Goal: Transaction & Acquisition: Purchase product/service

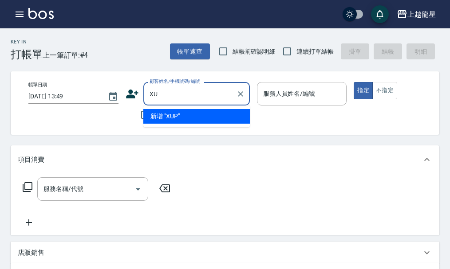
type input "X"
type input "[PERSON_NAME]"
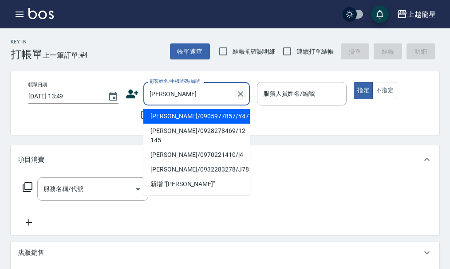
click at [241, 95] on icon "Clear" at bounding box center [240, 93] width 5 height 5
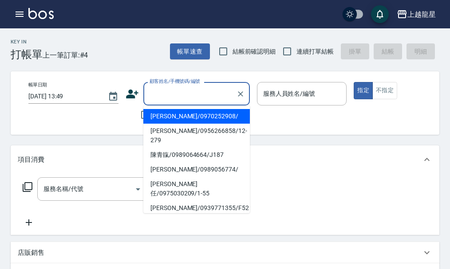
click at [212, 87] on input "顧客姓名/手機號碼/編號" at bounding box center [189, 94] width 85 height 16
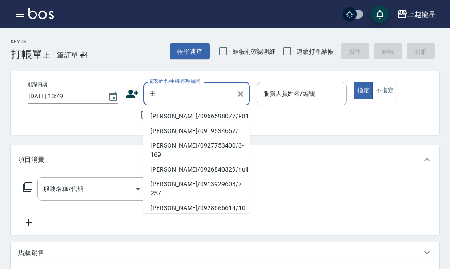
type input "[PERSON_NAME]/0966598077/F81"
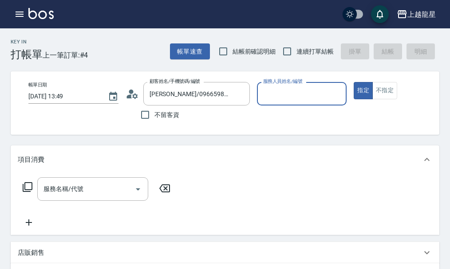
click at [353, 82] on button "指定" at bounding box center [362, 90] width 19 height 17
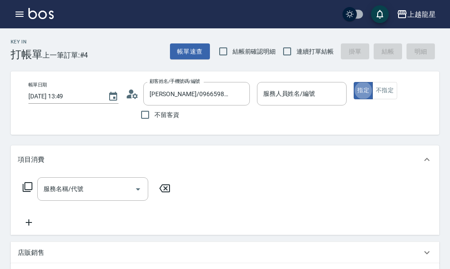
type button "true"
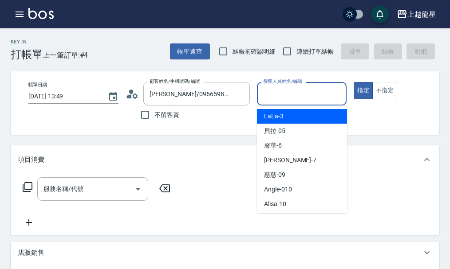
click at [310, 88] on input "服務人員姓名/編號" at bounding box center [302, 94] width 82 height 16
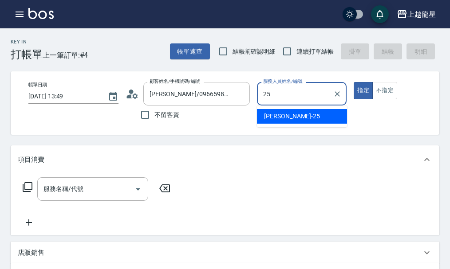
type input "淑雲-25"
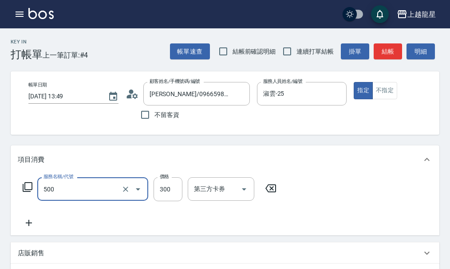
type input "一般洗髮(500)"
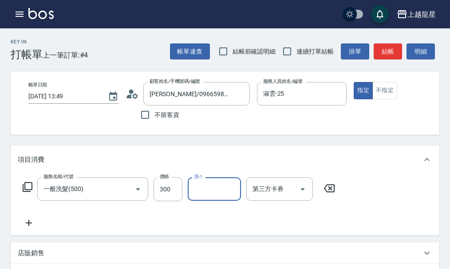
type input "1"
type input "雅君-7"
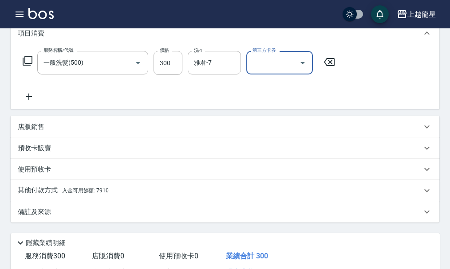
scroll to position [234, 0]
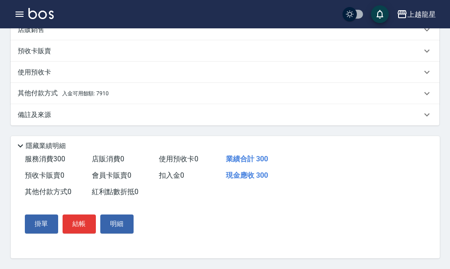
click at [103, 95] on div "其他付款方式 入金可用餘額: 7910" at bounding box center [225, 93] width 428 height 21
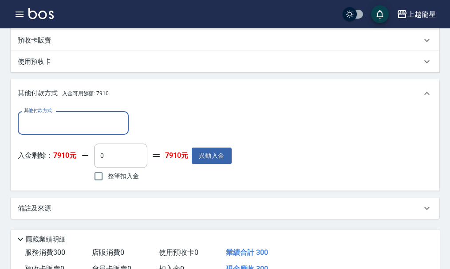
scroll to position [0, 0]
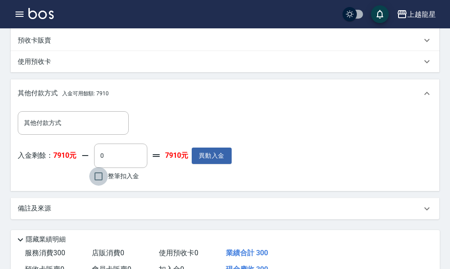
click at [101, 182] on input "整筆扣入金" at bounding box center [98, 176] width 19 height 19
checkbox input "true"
type input "300"
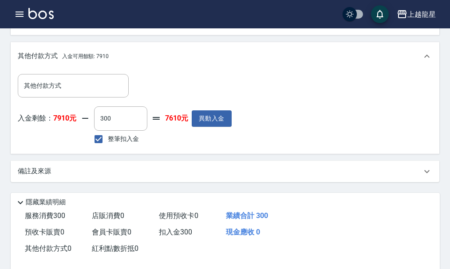
scroll to position [338, 0]
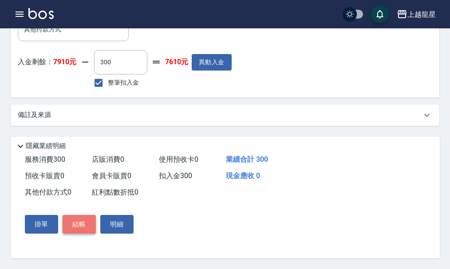
click at [75, 222] on button "結帳" at bounding box center [79, 224] width 33 height 19
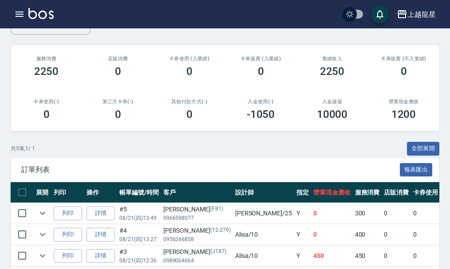
scroll to position [133, 0]
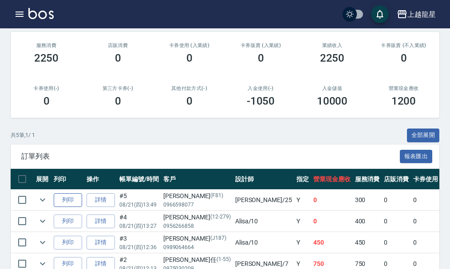
click at [63, 205] on button "列印" at bounding box center [68, 200] width 28 height 14
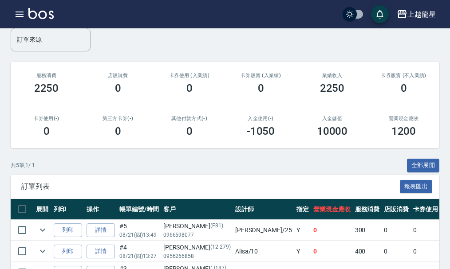
scroll to position [89, 0]
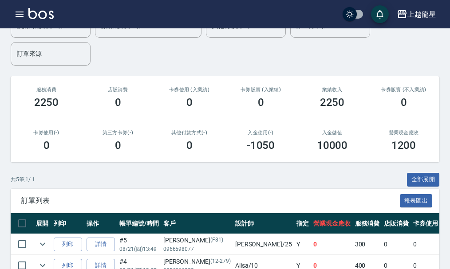
click at [0, 3] on div "上越龍星 登出" at bounding box center [225, 14] width 450 height 28
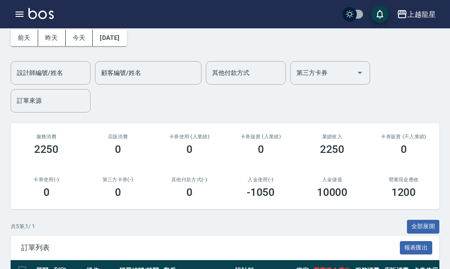
scroll to position [0, 0]
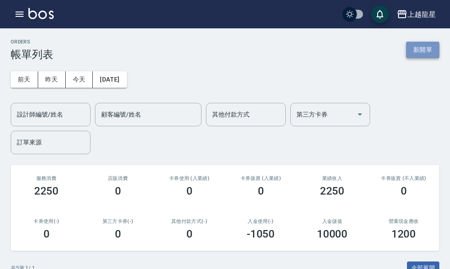
click at [410, 43] on button "新開單" at bounding box center [422, 50] width 33 height 16
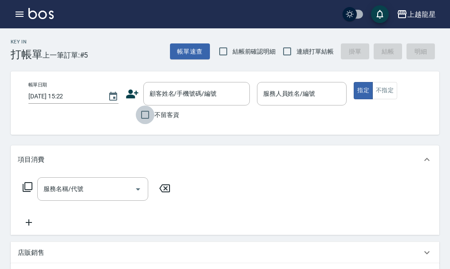
click at [141, 121] on input "不留客資" at bounding box center [145, 115] width 19 height 19
checkbox input "true"
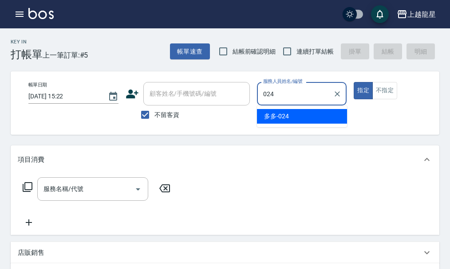
type input "多多-024"
type button "true"
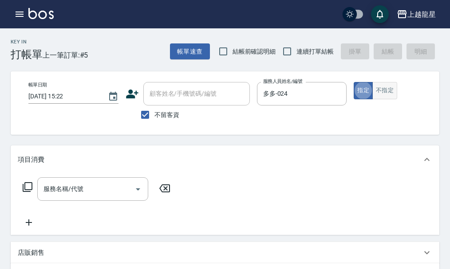
click at [388, 93] on button "不指定" at bounding box center [384, 90] width 25 height 17
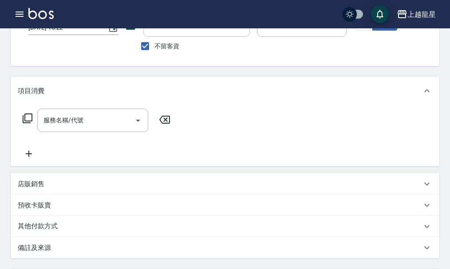
scroll to position [133, 0]
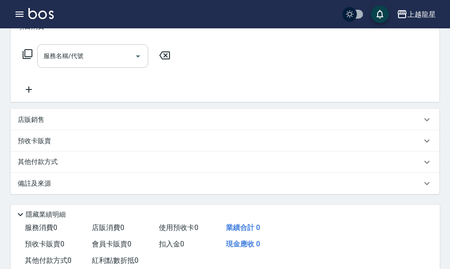
click at [80, 68] on div "服務名稱/代號" at bounding box center [92, 56] width 111 height 24
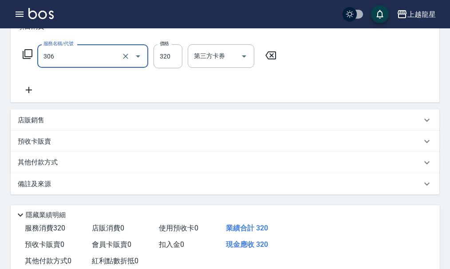
type input "剪髮(306)"
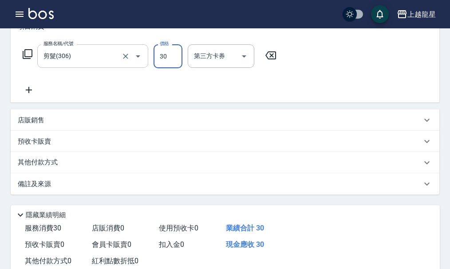
type input "300"
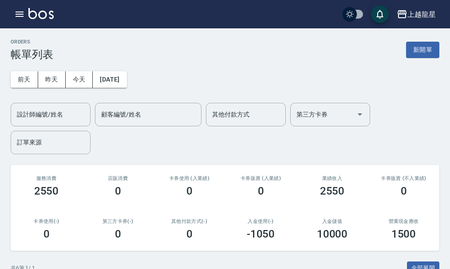
scroll to position [223, 0]
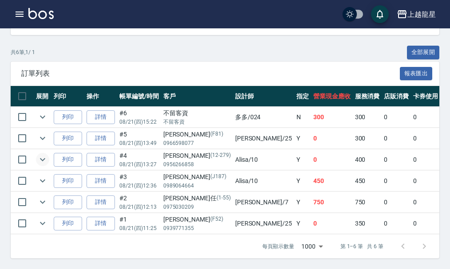
click at [44, 154] on icon "expand row" at bounding box center [42, 159] width 11 height 11
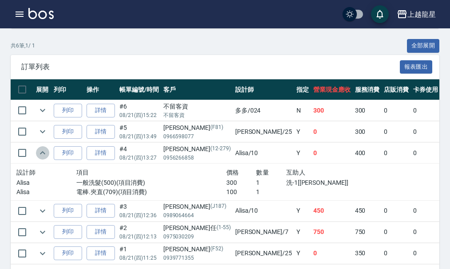
click at [44, 152] on icon "expand row" at bounding box center [42, 153] width 11 height 11
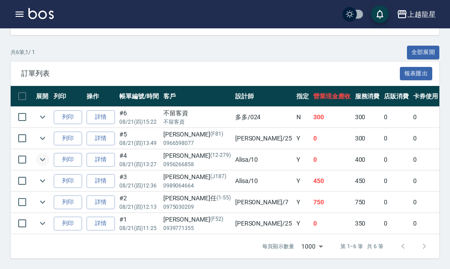
scroll to position [0, 0]
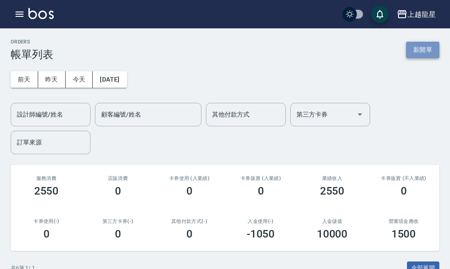
click at [413, 53] on button "新開單" at bounding box center [422, 50] width 33 height 16
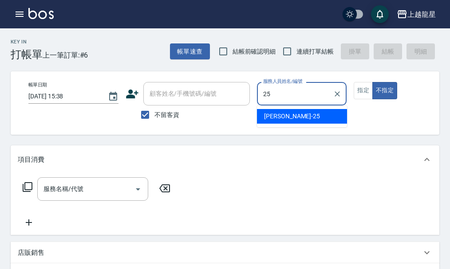
click at [273, 116] on span "淑雲 -25" at bounding box center [292, 116] width 56 height 9
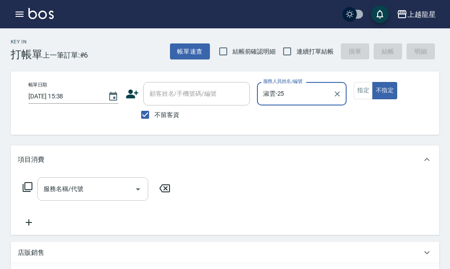
type input "淑雲-25"
click at [59, 193] on input "服務名稱/代號" at bounding box center [86, 189] width 90 height 16
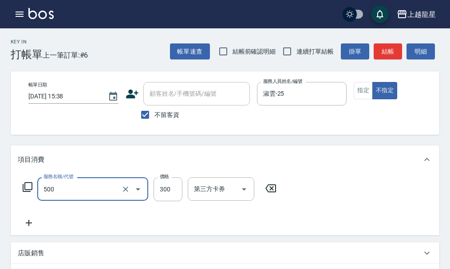
type input "一般洗髮(500)"
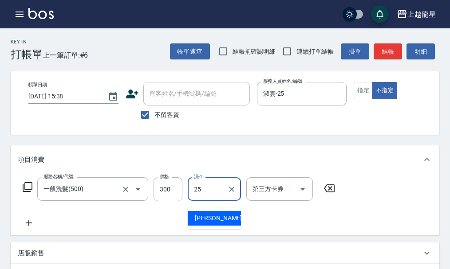
type input "淑雲-25"
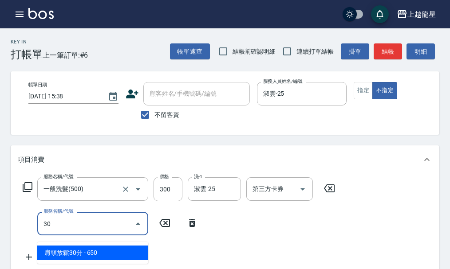
type input "304"
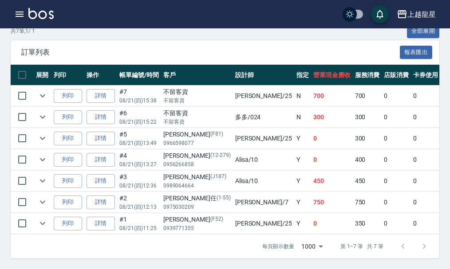
scroll to position [244, 0]
click at [40, 180] on icon "expand row" at bounding box center [42, 181] width 5 height 3
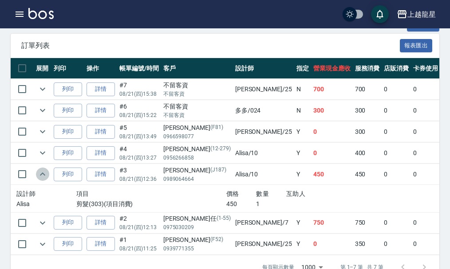
click at [40, 174] on icon "expand row" at bounding box center [42, 174] width 11 height 11
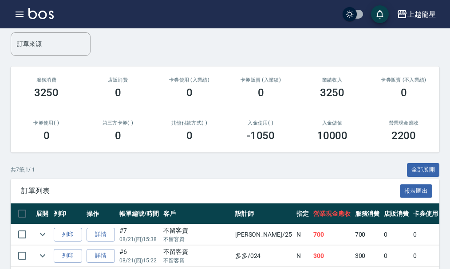
scroll to position [0, 0]
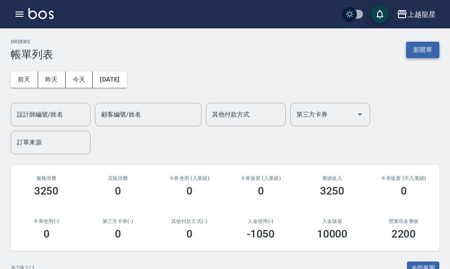
click at [415, 44] on button "新開單" at bounding box center [422, 50] width 33 height 16
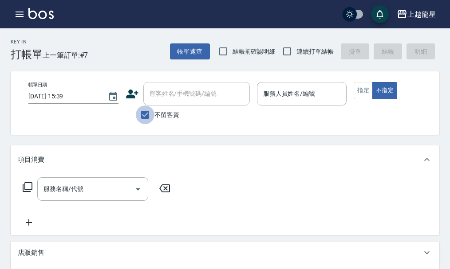
click at [145, 113] on input "不留客資" at bounding box center [145, 115] width 19 height 19
checkbox input "false"
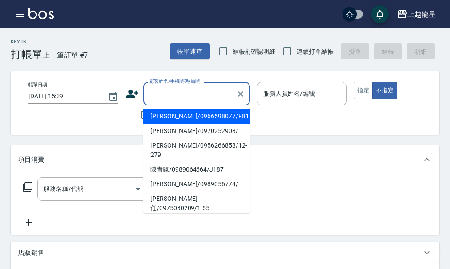
click at [161, 100] on input "顧客姓名/手機號碼/編號" at bounding box center [189, 94] width 85 height 16
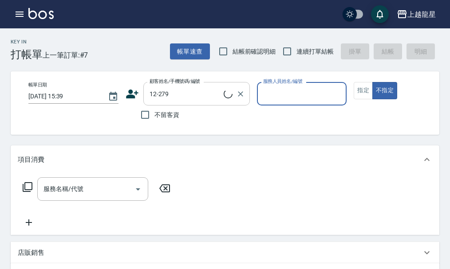
type input "[PERSON_NAME]/0956266858/12-279"
type input "Alisa-10"
click at [335, 101] on div at bounding box center [337, 94] width 12 height 24
click at [20, 12] on icon "button" at bounding box center [20, 14] width 8 height 5
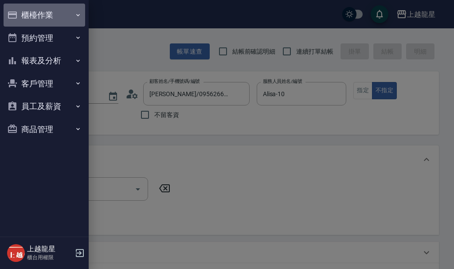
click at [33, 10] on button "櫃檯作業" at bounding box center [45, 15] width 82 height 23
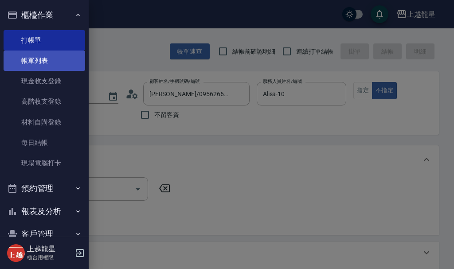
click at [40, 55] on link "帳單列表" at bounding box center [45, 61] width 82 height 20
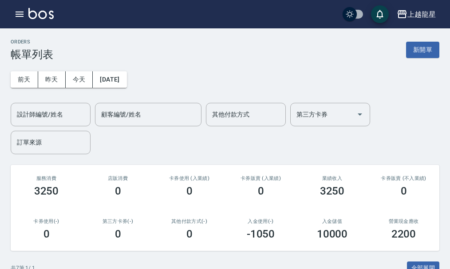
click at [418, 47] on button "新開單" at bounding box center [422, 50] width 33 height 16
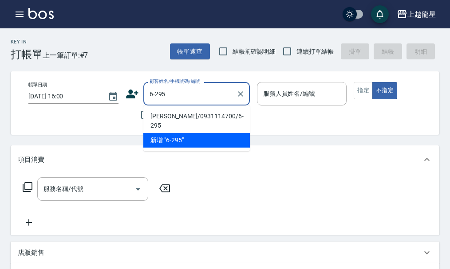
click at [159, 114] on li "[PERSON_NAME]/0931114700/6-295" at bounding box center [196, 121] width 106 height 24
type input "[PERSON_NAME]/0931114700/6-295"
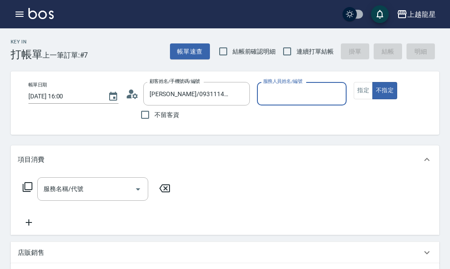
type input "雅君-7"
click at [126, 94] on icon at bounding box center [132, 93] width 13 height 13
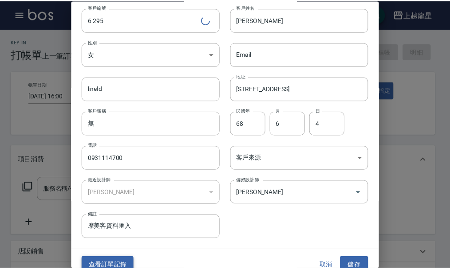
scroll to position [38, 0]
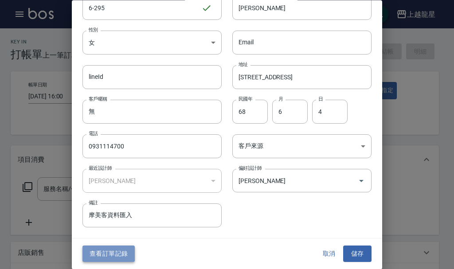
click at [115, 254] on button "查看訂單記錄" at bounding box center [108, 254] width 52 height 16
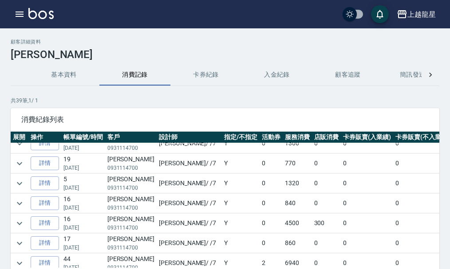
scroll to position [44, 0]
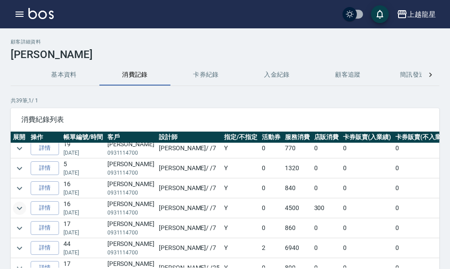
click at [23, 212] on icon "expand row" at bounding box center [19, 208] width 11 height 11
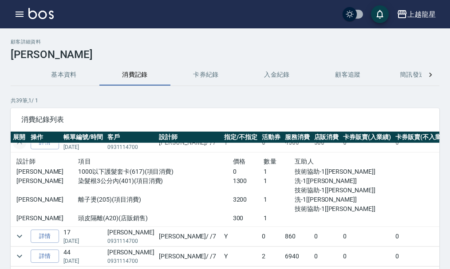
scroll to position [89, 0]
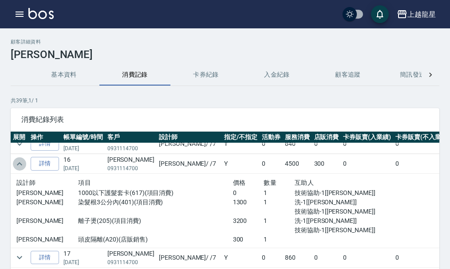
click at [21, 163] on icon "expand row" at bounding box center [19, 164] width 11 height 11
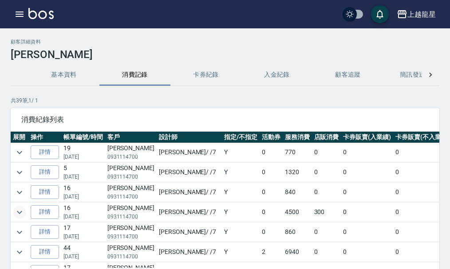
scroll to position [0, 0]
click at [24, 16] on icon "button" at bounding box center [19, 14] width 11 height 11
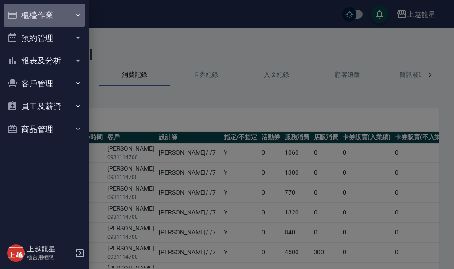
click at [25, 16] on button "櫃檯作業" at bounding box center [45, 15] width 82 height 23
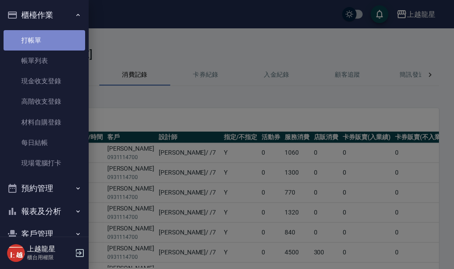
click at [49, 42] on link "打帳單" at bounding box center [45, 40] width 82 height 20
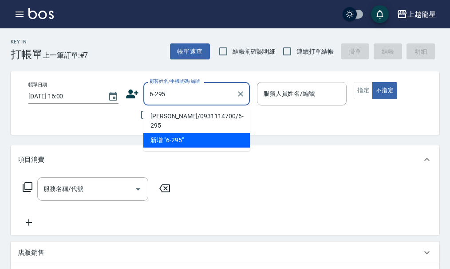
click at [158, 114] on li "[PERSON_NAME]/0931114700/6-295" at bounding box center [196, 121] width 106 height 24
type input "[PERSON_NAME]/0931114700/6-295"
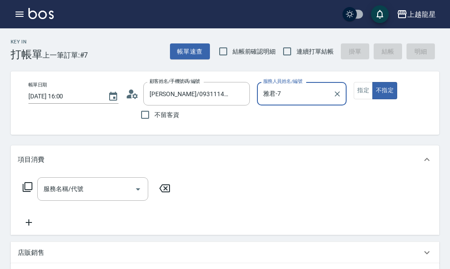
type input "雅君-7"
click at [360, 89] on button "指定" at bounding box center [362, 90] width 19 height 17
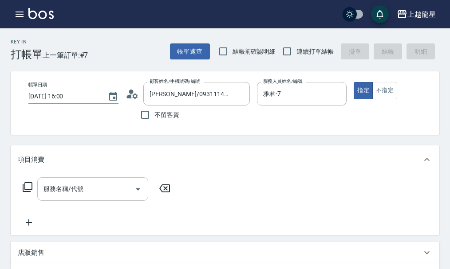
click at [70, 198] on div "服務名稱/代號 服務名稱/代號" at bounding box center [92, 189] width 111 height 24
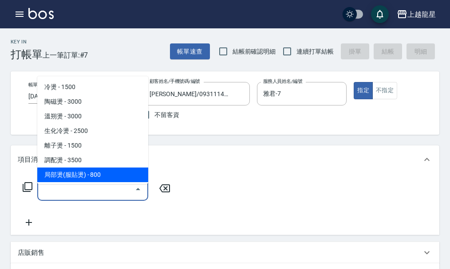
click at [68, 172] on span "局部燙(服貼燙) - 800" at bounding box center [92, 175] width 111 height 15
type input "局部燙(服貼燙)(207)"
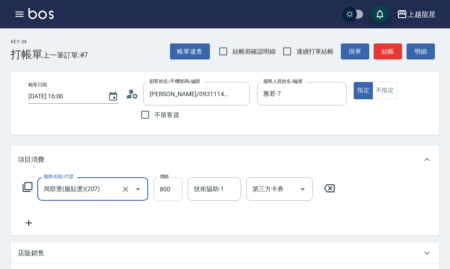
click at [173, 201] on input "800" at bounding box center [167, 189] width 29 height 24
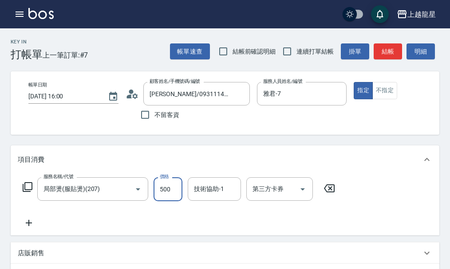
type input "500"
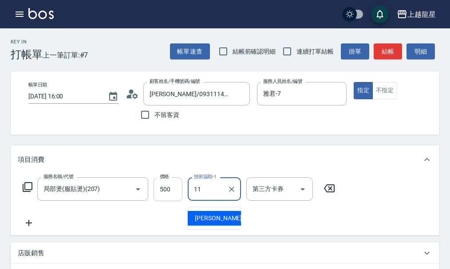
type input "[PERSON_NAME]-11"
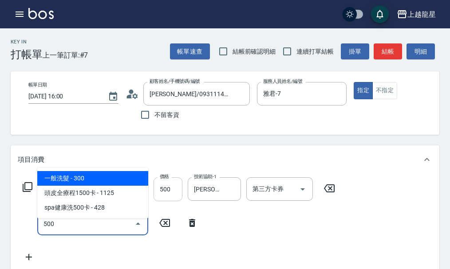
type input "一般洗髮(500)"
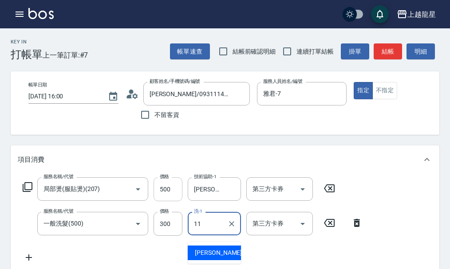
type input "[PERSON_NAME]-11"
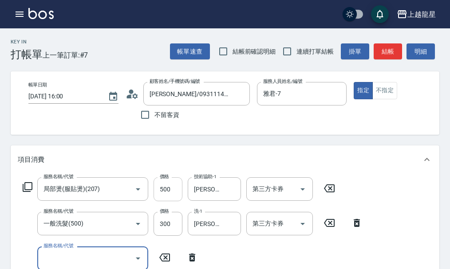
scroll to position [4, 0]
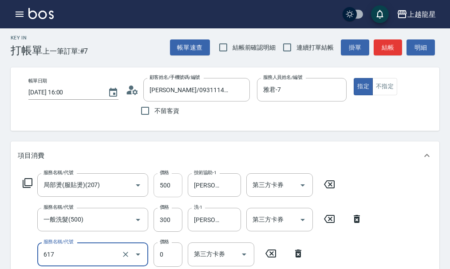
type input "1000以下護髮套卡(617)"
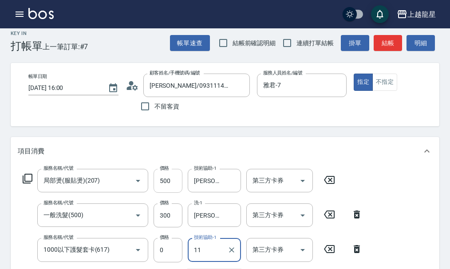
type input "[PERSON_NAME]-11"
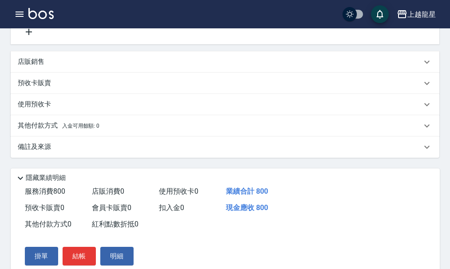
scroll to position [303, 0]
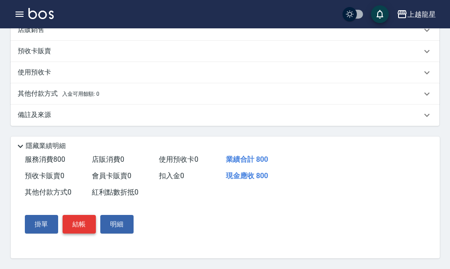
click at [81, 224] on button "結帳" at bounding box center [79, 224] width 33 height 19
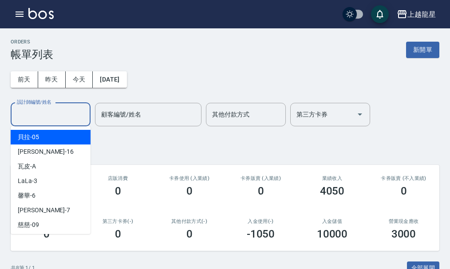
click at [62, 112] on input "設計師編號/姓名" at bounding box center [51, 115] width 72 height 16
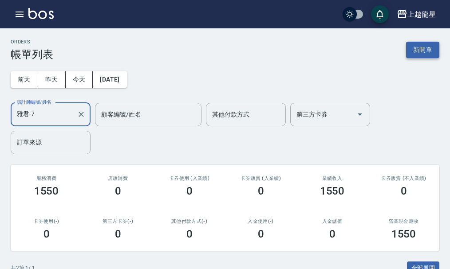
type input "雅君-7"
click at [421, 54] on button "新開單" at bounding box center [422, 50] width 33 height 16
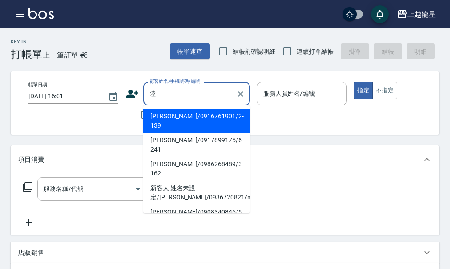
click at [164, 133] on li "[PERSON_NAME]/0917899175/6-241" at bounding box center [196, 145] width 106 height 24
type input "[PERSON_NAME]/0917899175/6-241"
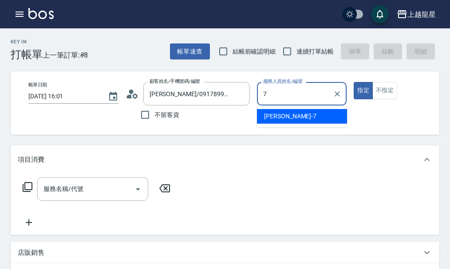
type input "雅君-7"
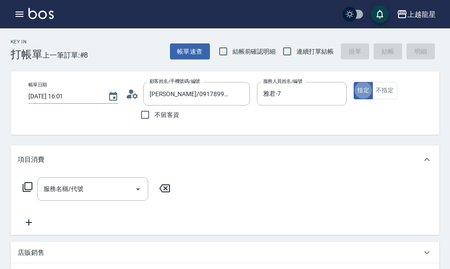
type button "true"
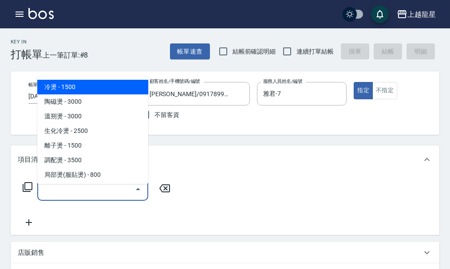
click at [63, 192] on div "服務名稱/代號 服務名稱/代號" at bounding box center [92, 189] width 111 height 24
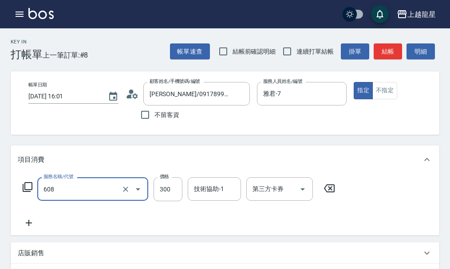
type input "頭皮隔離(608)"
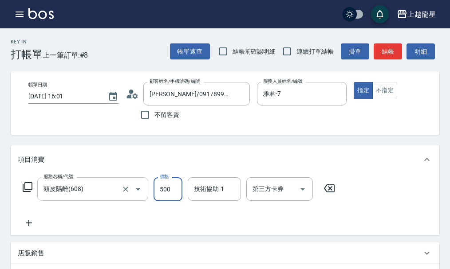
type input "500"
type input "[PERSON_NAME]-11"
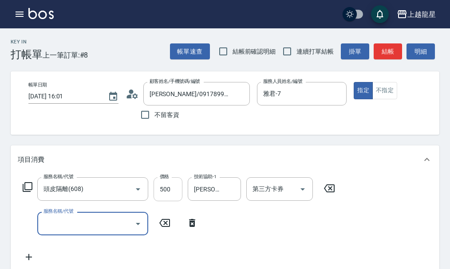
click at [169, 197] on input "500" at bounding box center [167, 189] width 29 height 24
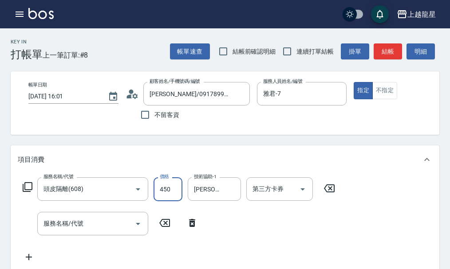
type input "450"
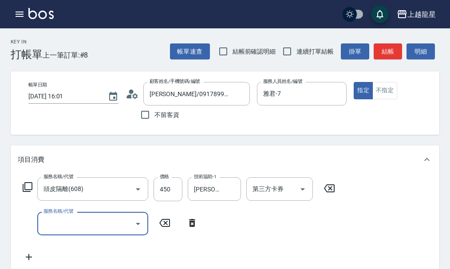
click at [71, 231] on div "服務名稱/代號 服務名稱/代號" at bounding box center [92, 224] width 111 height 24
type input "6"
type input "染髮(400)"
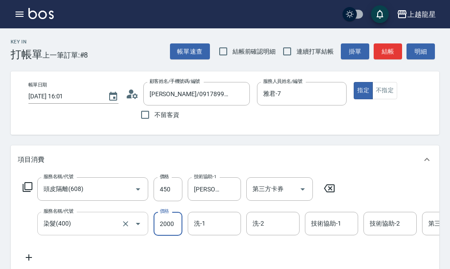
type input "2000"
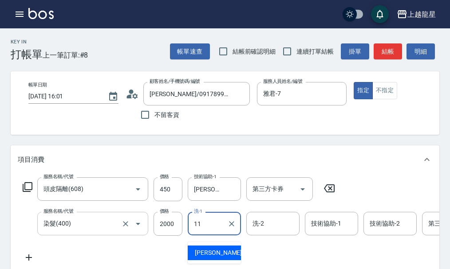
type input "[PERSON_NAME]-11"
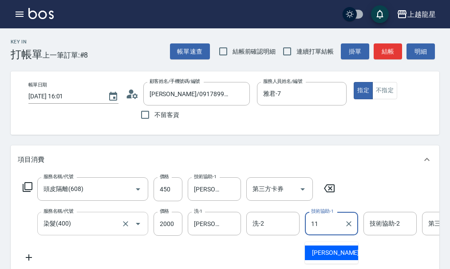
type input "[PERSON_NAME]-11"
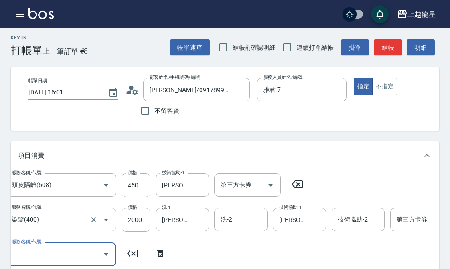
scroll to position [0, 31]
type input "6"
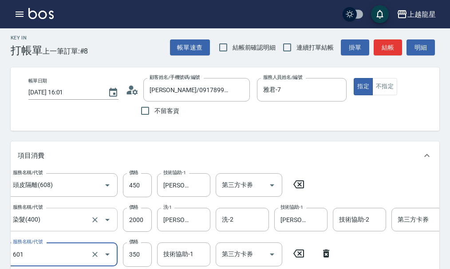
type input "自備護髮(601)"
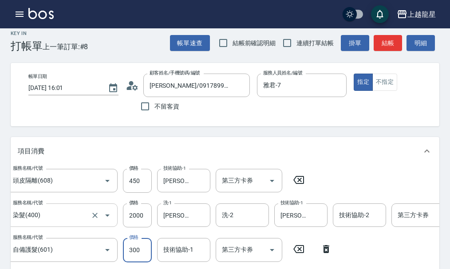
type input "300"
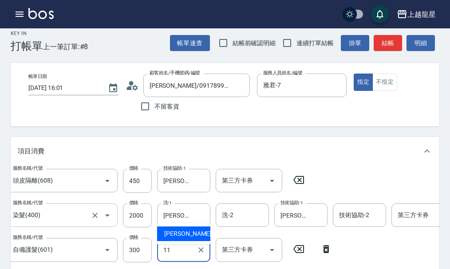
type input "[PERSON_NAME]-11"
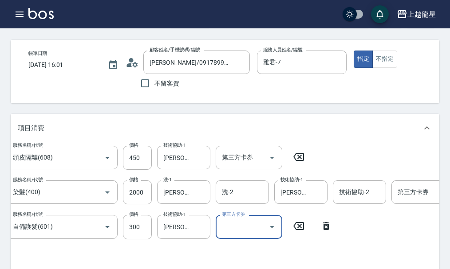
scroll to position [53, 0]
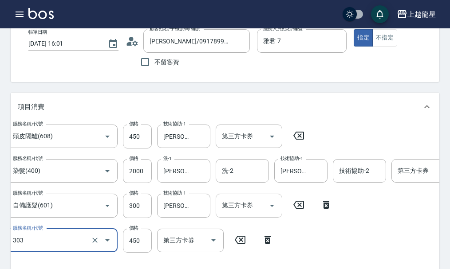
type input "剪髮(303)"
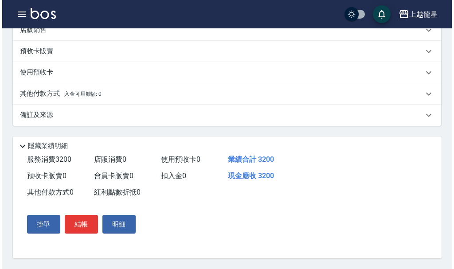
scroll to position [34, 0]
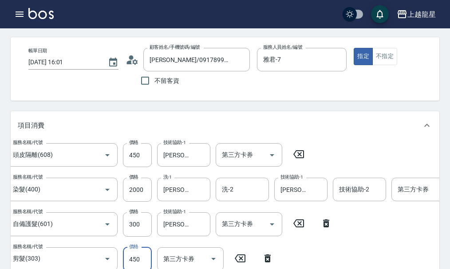
click at [129, 62] on icon at bounding box center [128, 62] width 5 height 4
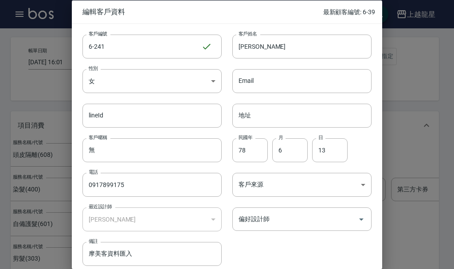
click at [395, 136] on div at bounding box center [227, 134] width 454 height 269
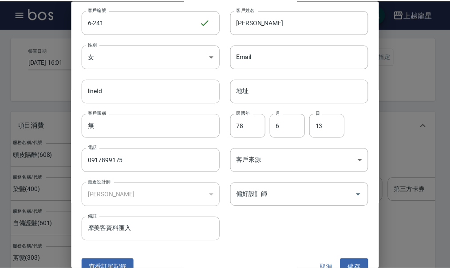
scroll to position [38, 0]
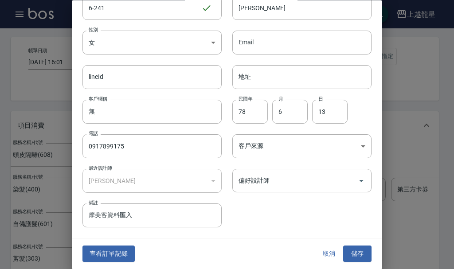
click at [322, 253] on button "取消" at bounding box center [329, 254] width 28 height 16
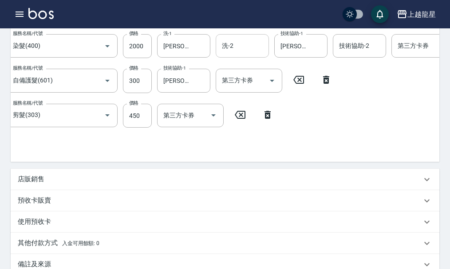
scroll to position [345, 0]
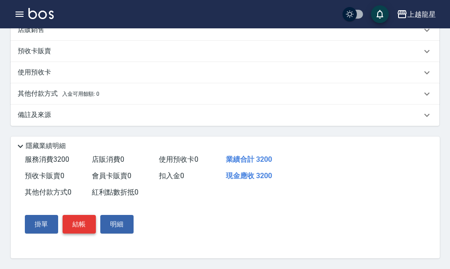
click at [83, 224] on button "結帳" at bounding box center [79, 224] width 33 height 19
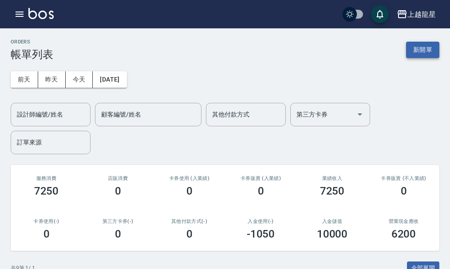
click at [420, 52] on button "新開單" at bounding box center [422, 50] width 33 height 16
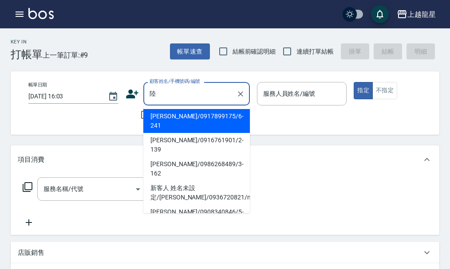
click at [208, 113] on li "[PERSON_NAME]/0917899175/6-241" at bounding box center [196, 121] width 106 height 24
type input "[PERSON_NAME]/0917899175/6-241"
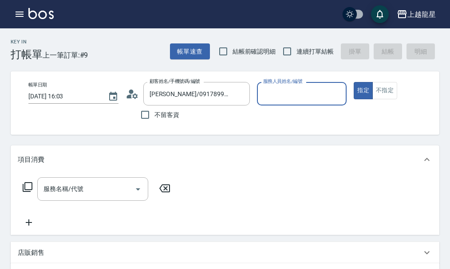
click at [133, 94] on icon at bounding box center [132, 93] width 13 height 13
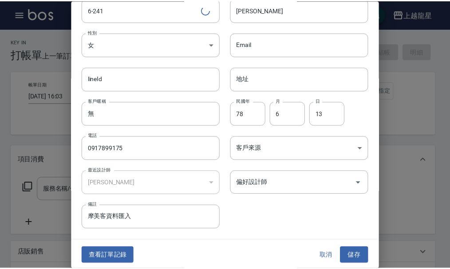
scroll to position [38, 0]
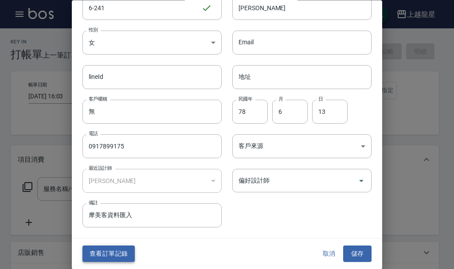
click at [111, 250] on button "查看訂單記錄" at bounding box center [108, 254] width 52 height 16
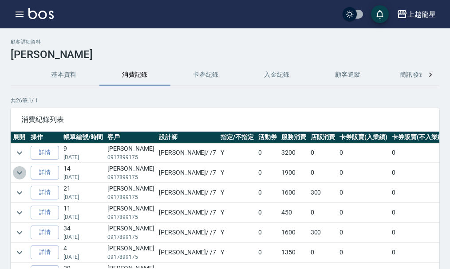
click at [22, 171] on icon "expand row" at bounding box center [19, 173] width 11 height 11
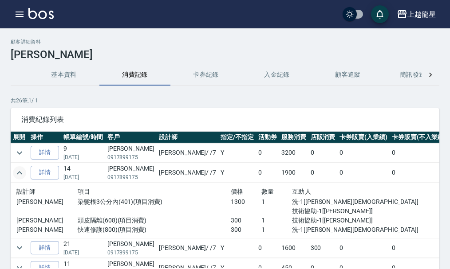
click at [22, 171] on icon "expand row" at bounding box center [19, 173] width 11 height 11
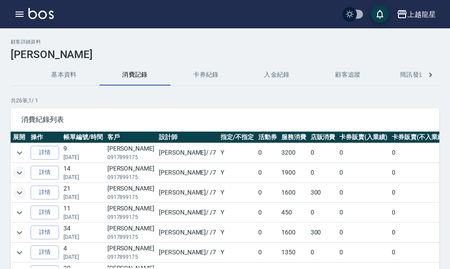
click at [21, 193] on icon "expand row" at bounding box center [19, 192] width 5 height 3
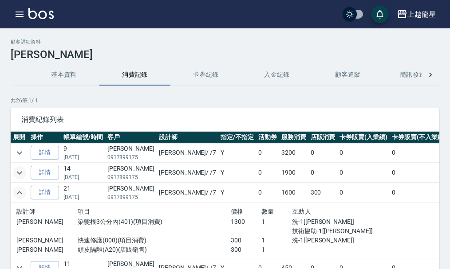
click at [21, 193] on icon "expand row" at bounding box center [19, 192] width 5 height 3
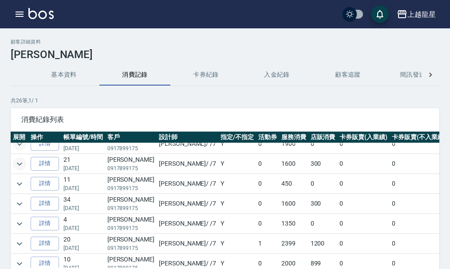
scroll to position [44, 0]
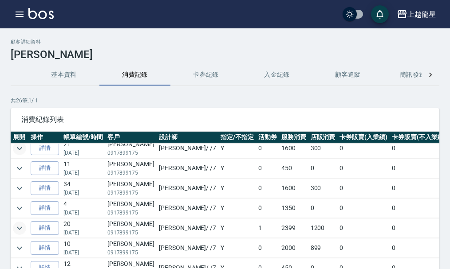
click at [22, 228] on icon "expand row" at bounding box center [19, 228] width 11 height 11
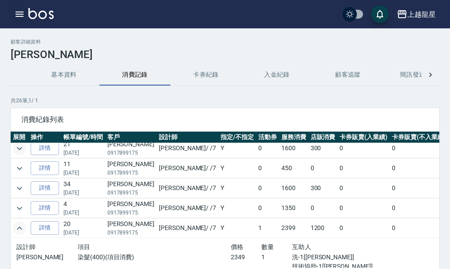
click at [16, 16] on icon "button" at bounding box center [19, 14] width 11 height 11
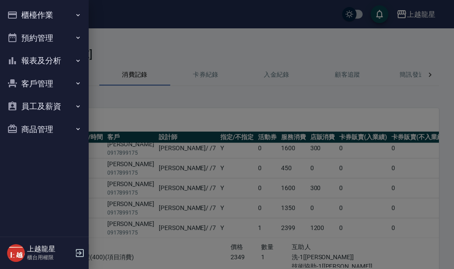
click at [38, 9] on button "櫃檯作業" at bounding box center [45, 15] width 82 height 23
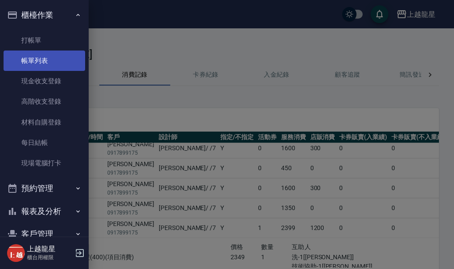
click at [28, 59] on link "帳單列表" at bounding box center [45, 61] width 82 height 20
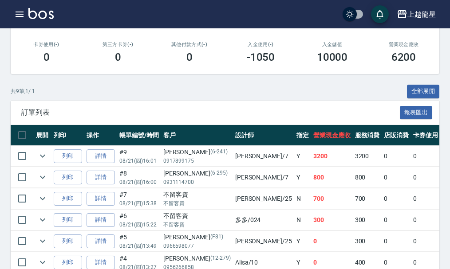
scroll to position [177, 0]
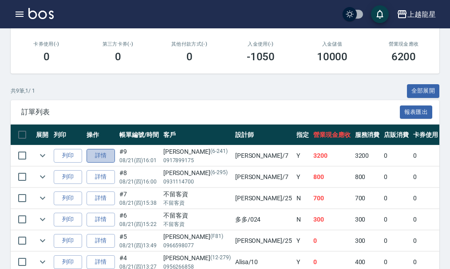
click at [110, 157] on link "詳情" at bounding box center [100, 156] width 28 height 14
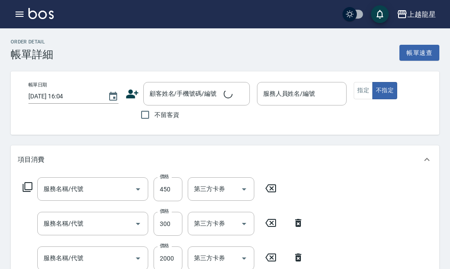
type input "[DATE] 16:01"
type input "雅君-7"
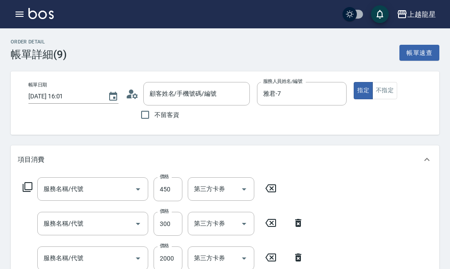
type input "剪髮(303)"
type input "自備護髮(601)"
type input "染髮(400)"
type input "頭皮隔離(608)"
type input "[PERSON_NAME]/0917899175/6-241"
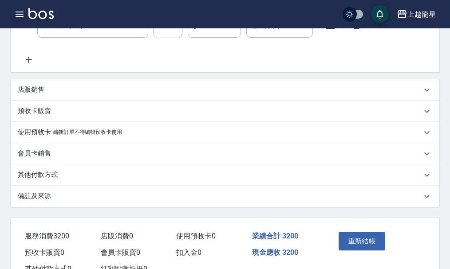
scroll to position [314, 0]
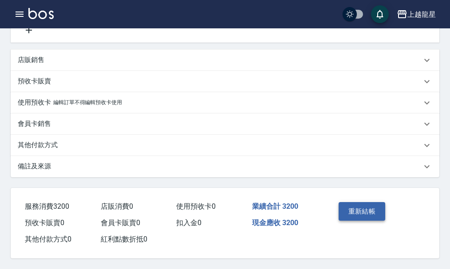
click at [349, 209] on button "重新結帳" at bounding box center [361, 211] width 47 height 19
